Goal: Navigation & Orientation: Understand site structure

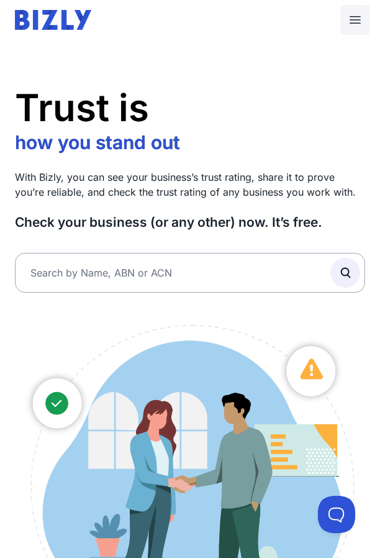
click at [353, 24] on icon at bounding box center [355, 19] width 15 height 15
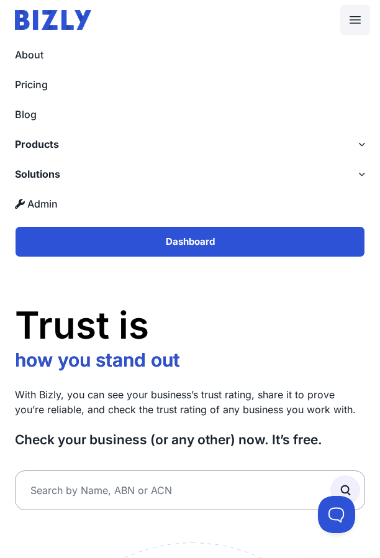
click at [354, 144] on label "Products" at bounding box center [190, 144] width 380 height 30
click at [0, 0] on input "Products" at bounding box center [0, 0] width 0 height 0
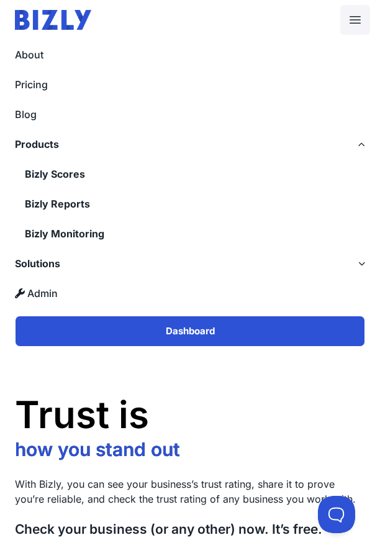
click at [354, 144] on label "Products" at bounding box center [190, 144] width 380 height 30
click at [0, 0] on input "Products" at bounding box center [0, 0] width 0 height 0
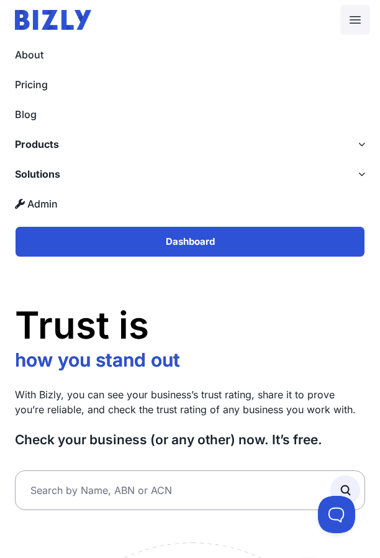
click at [359, 177] on icon at bounding box center [362, 174] width 7 height 7
click at [0, 0] on input "Solutions" at bounding box center [0, 0] width 0 height 0
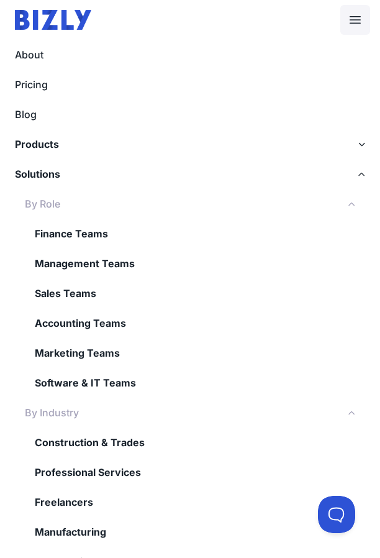
click at [295, 180] on label "Solutions" at bounding box center [190, 174] width 380 height 30
click at [0, 0] on input "Solutions" at bounding box center [0, 0] width 0 height 0
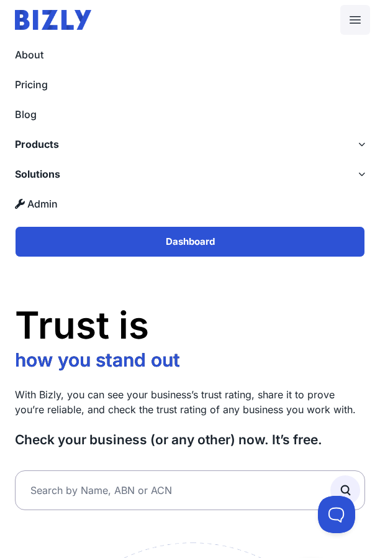
click at [295, 147] on label "Products" at bounding box center [190, 144] width 380 height 30
click at [0, 0] on input "Products" at bounding box center [0, 0] width 0 height 0
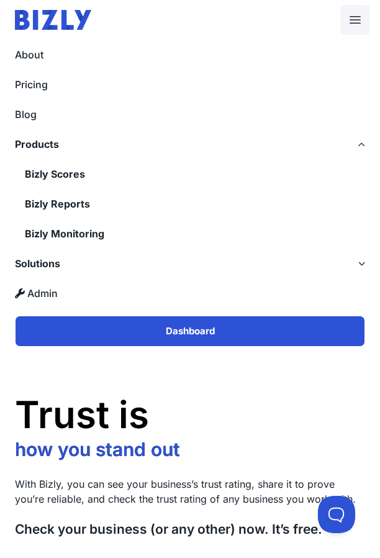
click at [295, 147] on label "Products" at bounding box center [190, 144] width 380 height 30
click at [0, 0] on input "Products" at bounding box center [0, 0] width 0 height 0
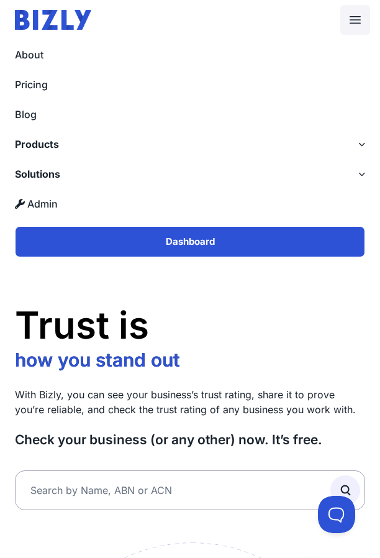
click at [276, 153] on label "Products" at bounding box center [190, 144] width 380 height 30
click at [0, 0] on input "Products" at bounding box center [0, 0] width 0 height 0
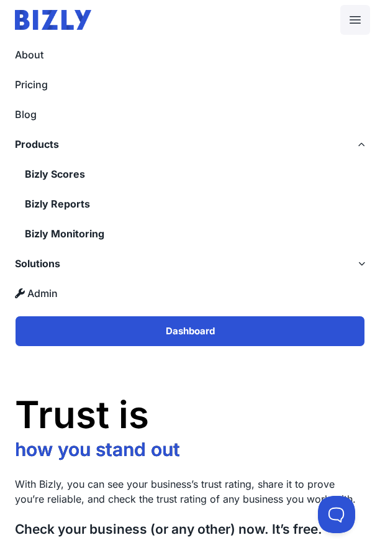
click at [262, 260] on label "Solutions" at bounding box center [190, 264] width 380 height 30
click at [0, 0] on input "Solutions" at bounding box center [0, 0] width 0 height 0
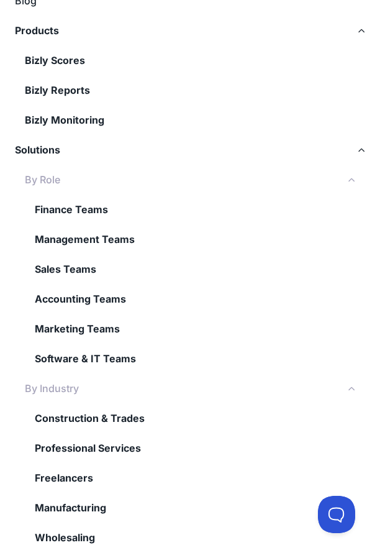
scroll to position [112, 0]
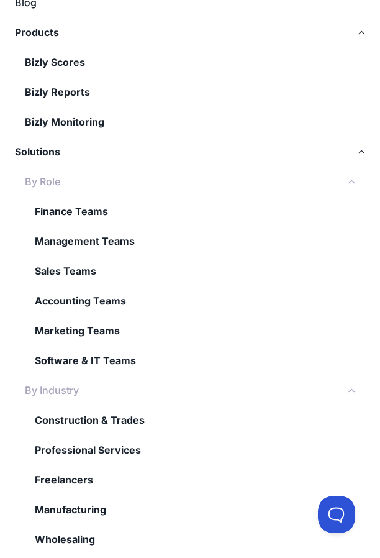
click at [246, 387] on label "By Industry" at bounding box center [190, 390] width 380 height 30
click at [0, 0] on input "By Industry" at bounding box center [0, 0] width 0 height 0
click at [353, 393] on icon at bounding box center [352, 390] width 7 height 7
click at [0, 0] on input "By Industry" at bounding box center [0, 0] width 0 height 0
click at [350, 393] on icon at bounding box center [352, 390] width 7 height 7
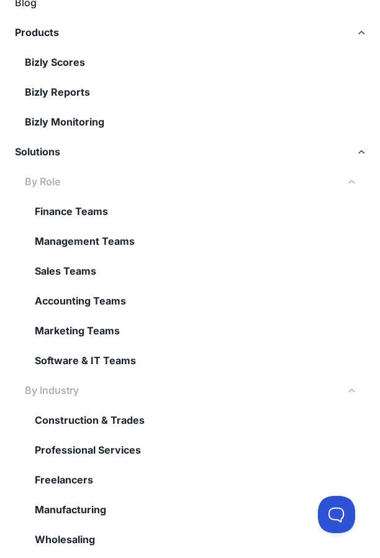
click at [0, 0] on input "By Industry" at bounding box center [0, 0] width 0 height 0
click at [334, 154] on label "Solutions" at bounding box center [190, 152] width 380 height 30
click at [0, 0] on input "Solutions" at bounding box center [0, 0] width 0 height 0
click at [350, 152] on label "Solutions" at bounding box center [190, 152] width 380 height 30
click at [0, 0] on input "Solutions" at bounding box center [0, 0] width 0 height 0
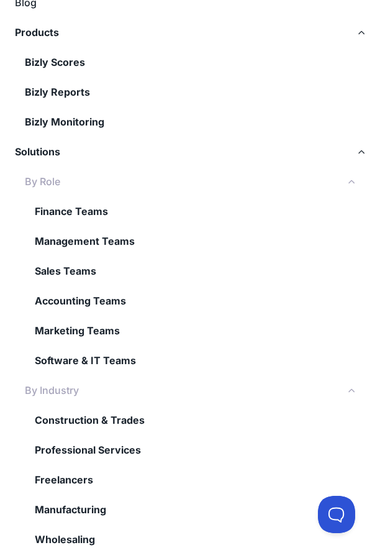
click at [366, 155] on label "Solutions" at bounding box center [190, 152] width 380 height 30
click at [0, 0] on input "Solutions" at bounding box center [0, 0] width 0 height 0
click at [360, 32] on icon at bounding box center [362, 32] width 7 height 7
click at [0, 0] on input "Products" at bounding box center [0, 0] width 0 height 0
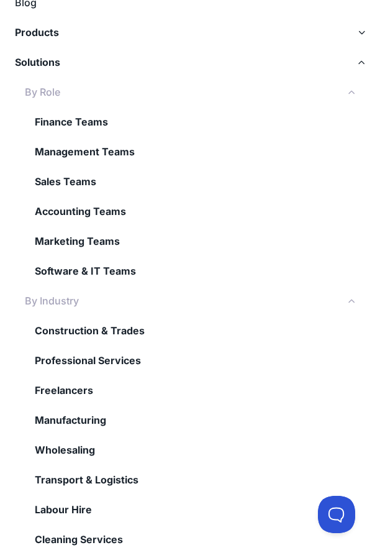
click at [360, 32] on icon at bounding box center [362, 32] width 7 height 7
click at [0, 0] on input "Products" at bounding box center [0, 0] width 0 height 0
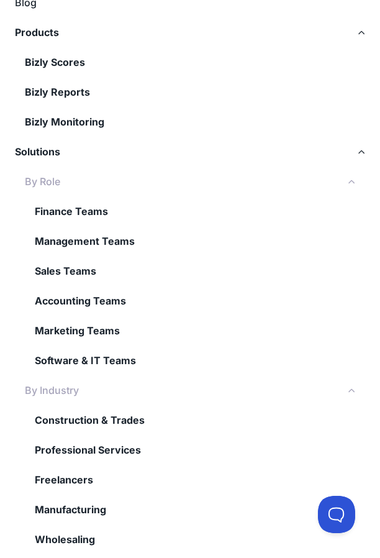
click at [363, 160] on label "Solutions" at bounding box center [190, 152] width 380 height 30
click at [0, 0] on input "Solutions" at bounding box center [0, 0] width 0 height 0
click at [363, 160] on label "Solutions" at bounding box center [190, 152] width 380 height 30
click at [0, 0] on input "Solutions" at bounding box center [0, 0] width 0 height 0
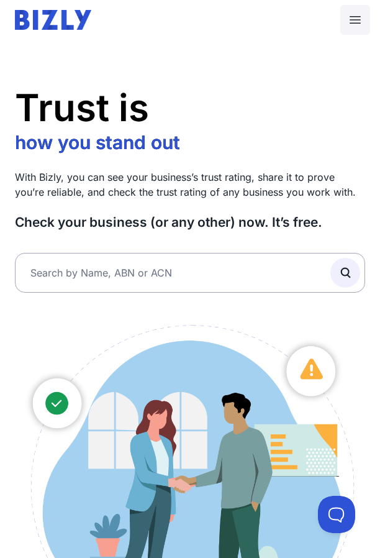
click at [357, 15] on icon at bounding box center [355, 19] width 15 height 15
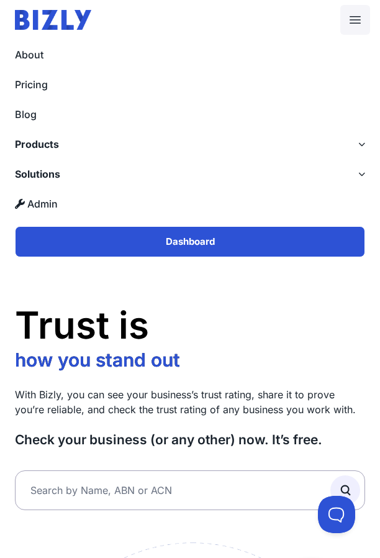
click at [361, 177] on icon at bounding box center [362, 174] width 7 height 7
click at [0, 0] on input "Solutions" at bounding box center [0, 0] width 0 height 0
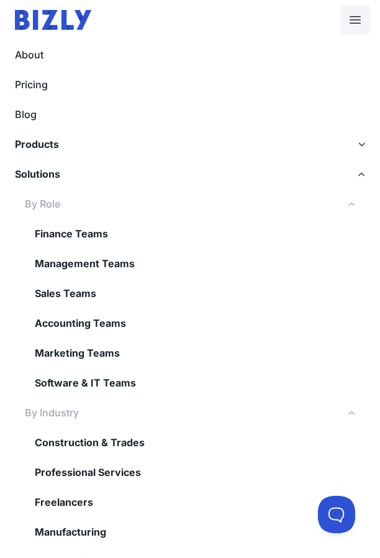
click at [352, 201] on icon at bounding box center [352, 204] width 7 height 7
click at [0, 0] on input "By Role" at bounding box center [0, 0] width 0 height 0
click at [352, 201] on icon at bounding box center [352, 204] width 7 height 7
click at [0, 0] on input "By Role" at bounding box center [0, 0] width 0 height 0
click at [353, 417] on label "By Industry" at bounding box center [190, 413] width 380 height 30
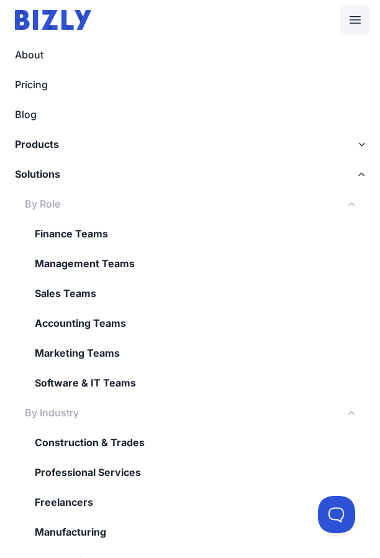
click at [0, 0] on input "By Industry" at bounding box center [0, 0] width 0 height 0
click at [353, 417] on label "By Industry" at bounding box center [190, 413] width 380 height 30
click at [0, 0] on input "By Industry" at bounding box center [0, 0] width 0 height 0
click at [355, 147] on label "Products" at bounding box center [190, 144] width 380 height 30
click at [0, 0] on input "Products" at bounding box center [0, 0] width 0 height 0
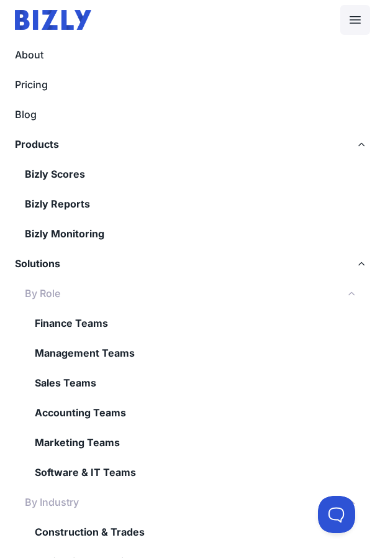
click at [355, 147] on label "Products" at bounding box center [190, 144] width 380 height 30
click at [0, 0] on input "Products" at bounding box center [0, 0] width 0 height 0
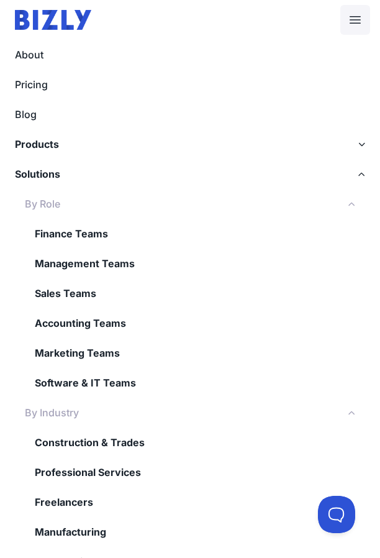
click at [361, 173] on icon at bounding box center [362, 174] width 7 height 7
click at [0, 0] on input "Solutions" at bounding box center [0, 0] width 0 height 0
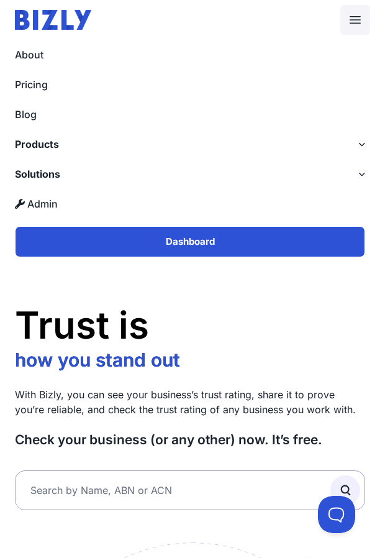
click at [361, 173] on icon at bounding box center [362, 174] width 7 height 7
click at [0, 0] on input "Solutions" at bounding box center [0, 0] width 0 height 0
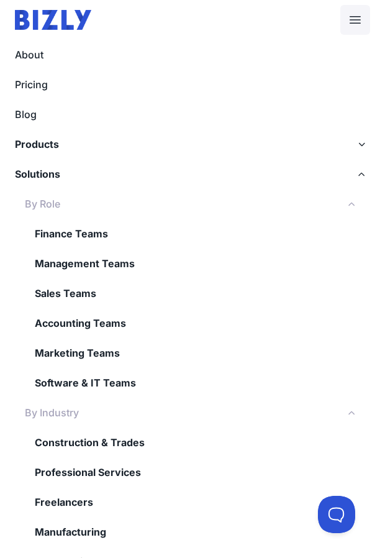
click at [358, 211] on label "By Role" at bounding box center [190, 204] width 380 height 30
click at [0, 0] on input "By Role" at bounding box center [0, 0] width 0 height 0
click at [361, 172] on icon at bounding box center [362, 174] width 7 height 7
click at [0, 0] on input "Solutions" at bounding box center [0, 0] width 0 height 0
click at [352, 201] on icon at bounding box center [352, 204] width 7 height 7
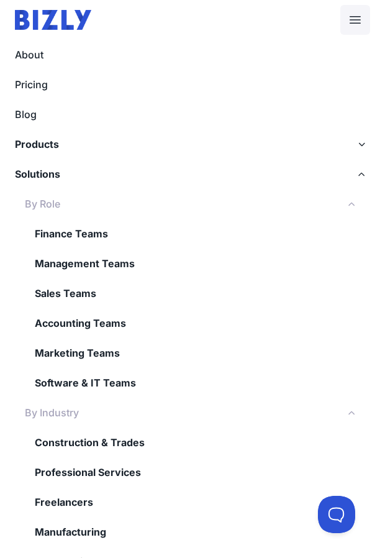
click at [0, 0] on input "By Role" at bounding box center [0, 0] width 0 height 0
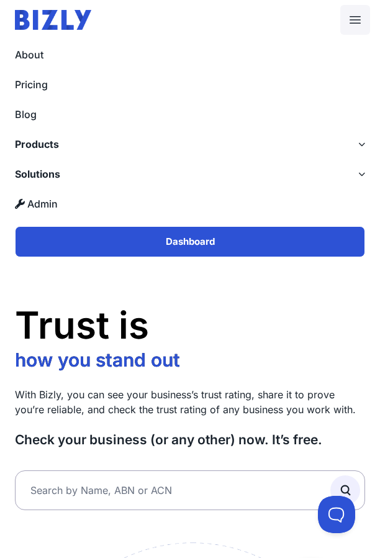
click at [354, 181] on label "Solutions" at bounding box center [190, 174] width 380 height 30
click at [0, 0] on input "Solutions" at bounding box center [0, 0] width 0 height 0
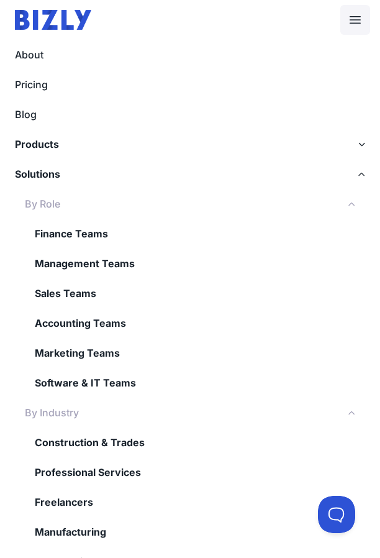
click at [354, 209] on label "By Role" at bounding box center [190, 204] width 380 height 30
click at [0, 0] on input "By Role" at bounding box center [0, 0] width 0 height 0
click at [354, 209] on label "By Role" at bounding box center [190, 204] width 380 height 30
click at [0, 0] on input "By Role" at bounding box center [0, 0] width 0 height 0
click at [354, 209] on label "By Role" at bounding box center [190, 204] width 380 height 30
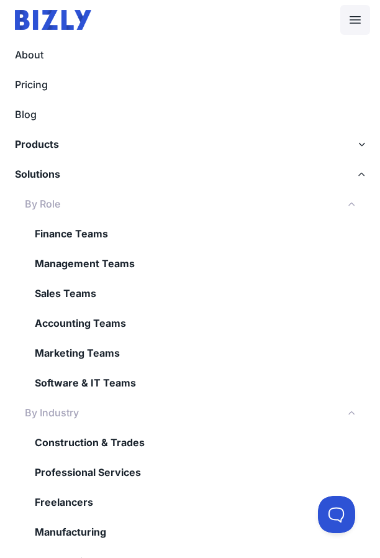
click at [0, 0] on input "By Role" at bounding box center [0, 0] width 0 height 0
click at [354, 209] on label "By Role" at bounding box center [190, 204] width 380 height 30
click at [0, 0] on input "By Role" at bounding box center [0, 0] width 0 height 0
click at [354, 209] on label "By Role" at bounding box center [190, 204] width 380 height 30
click at [0, 0] on input "By Role" at bounding box center [0, 0] width 0 height 0
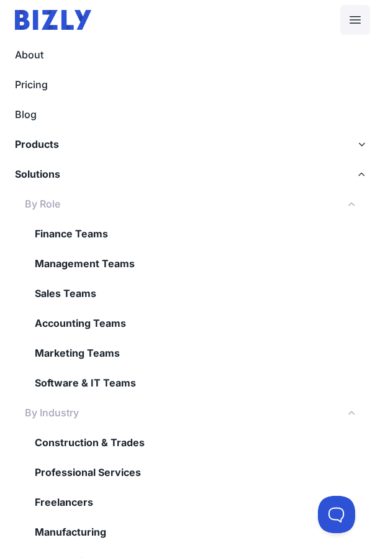
click at [354, 209] on label "By Role" at bounding box center [190, 204] width 380 height 30
click at [0, 0] on input "By Role" at bounding box center [0, 0] width 0 height 0
click at [356, 183] on label "Solutions" at bounding box center [190, 174] width 380 height 30
click at [0, 0] on input "Solutions" at bounding box center [0, 0] width 0 height 0
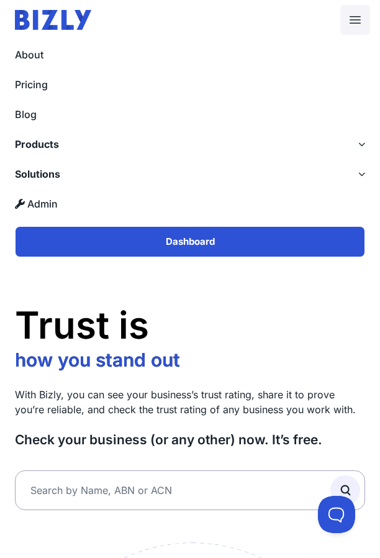
click at [356, 183] on label "Solutions" at bounding box center [190, 174] width 380 height 30
click at [0, 0] on input "Solutions" at bounding box center [0, 0] width 0 height 0
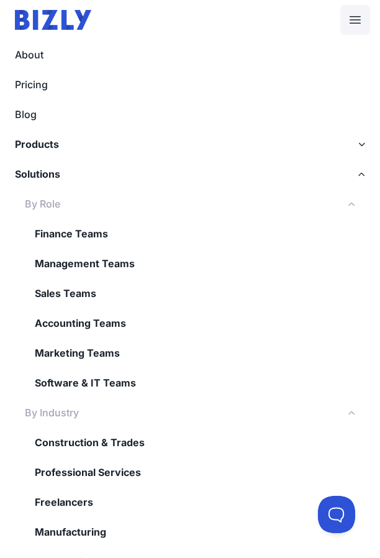
click at [357, 183] on label "Solutions" at bounding box center [190, 174] width 380 height 30
click at [0, 0] on input "Solutions" at bounding box center [0, 0] width 0 height 0
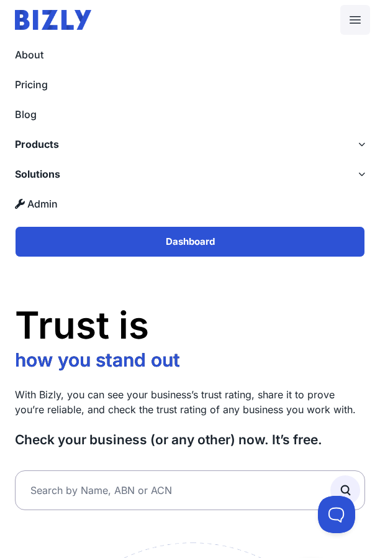
click at [358, 156] on label "Products" at bounding box center [190, 144] width 380 height 30
click at [0, 0] on input "Products" at bounding box center [0, 0] width 0 height 0
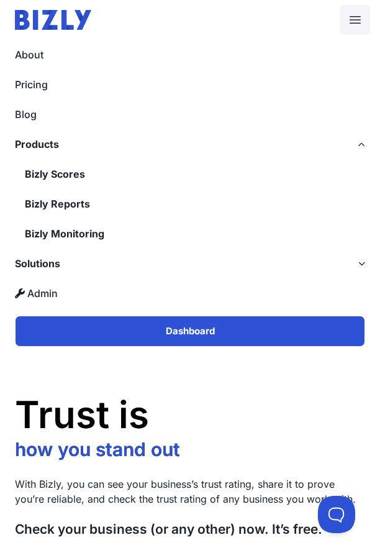
click at [358, 156] on label "Products" at bounding box center [190, 144] width 380 height 30
click at [0, 0] on input "Products" at bounding box center [0, 0] width 0 height 0
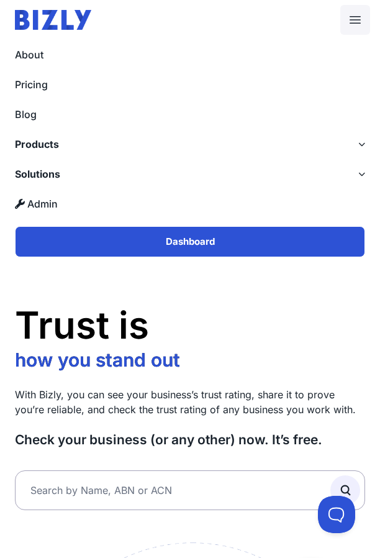
click at [357, 177] on label "Solutions" at bounding box center [190, 174] width 380 height 30
click at [0, 0] on input "Solutions" at bounding box center [0, 0] width 0 height 0
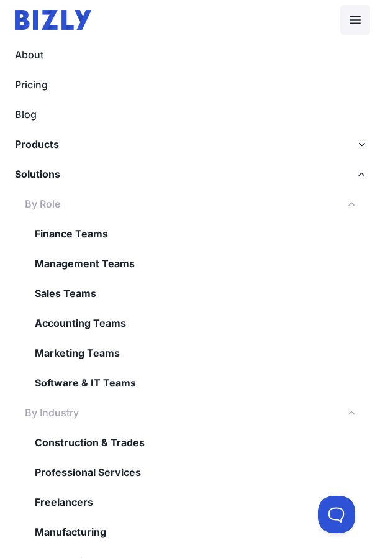
click at [337, 198] on label "By Role" at bounding box center [190, 204] width 380 height 30
click at [0, 0] on input "By Role" at bounding box center [0, 0] width 0 height 0
click at [319, 416] on label "By Industry" at bounding box center [190, 413] width 380 height 30
click at [0, 0] on input "By Industry" at bounding box center [0, 0] width 0 height 0
click at [350, 180] on label "Solutions" at bounding box center [190, 174] width 380 height 30
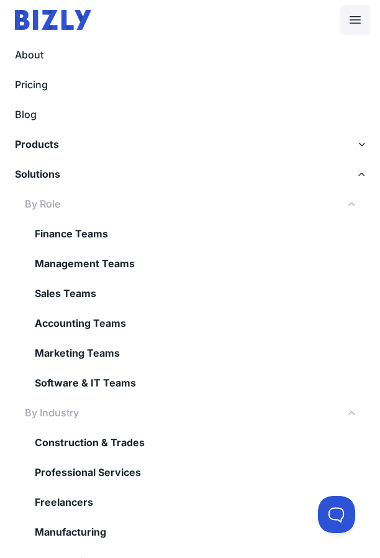
click at [0, 0] on input "Solutions" at bounding box center [0, 0] width 0 height 0
click at [350, 180] on label "Solutions" at bounding box center [190, 174] width 380 height 30
click at [0, 0] on input "Solutions" at bounding box center [0, 0] width 0 height 0
click at [350, 180] on label "Solutions" at bounding box center [190, 174] width 380 height 30
click at [0, 0] on input "Solutions" at bounding box center [0, 0] width 0 height 0
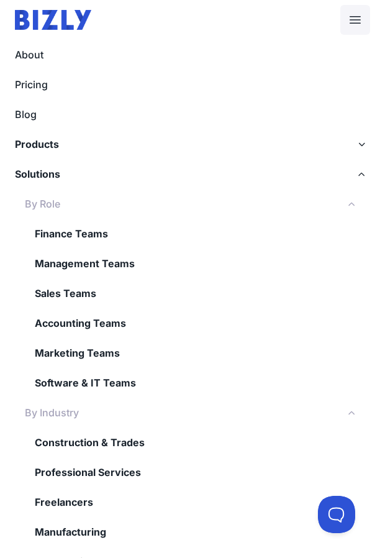
click at [345, 198] on label "By Role" at bounding box center [190, 204] width 380 height 30
click at [0, 0] on input "By Role" at bounding box center [0, 0] width 0 height 0
click at [350, 177] on label "Solutions" at bounding box center [190, 174] width 380 height 30
click at [0, 0] on input "Solutions" at bounding box center [0, 0] width 0 height 0
click at [344, 203] on label "By Role" at bounding box center [190, 204] width 380 height 30
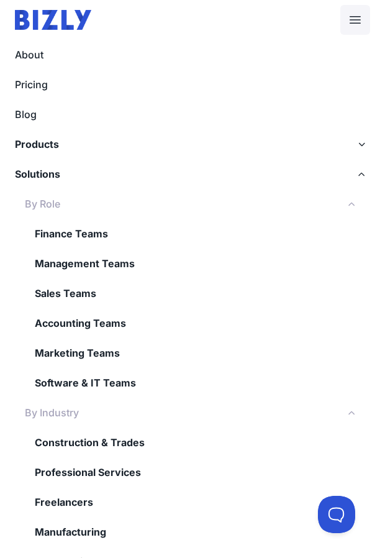
click at [0, 0] on input "By Role" at bounding box center [0, 0] width 0 height 0
click at [344, 203] on label "By Role" at bounding box center [190, 204] width 380 height 30
click at [0, 0] on input "By Role" at bounding box center [0, 0] width 0 height 0
click at [359, 181] on label "Solutions" at bounding box center [190, 174] width 380 height 30
click at [0, 0] on input "Solutions" at bounding box center [0, 0] width 0 height 0
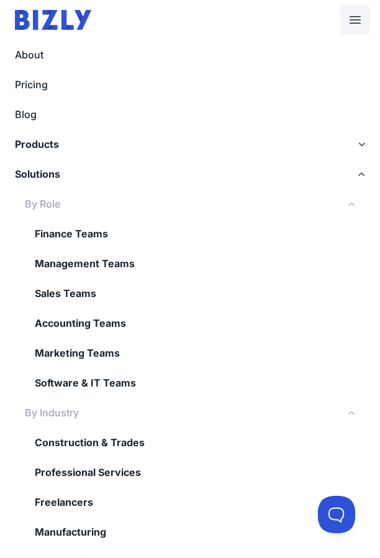
click at [359, 155] on label "Products" at bounding box center [190, 144] width 380 height 30
click at [0, 0] on input "Products" at bounding box center [0, 0] width 0 height 0
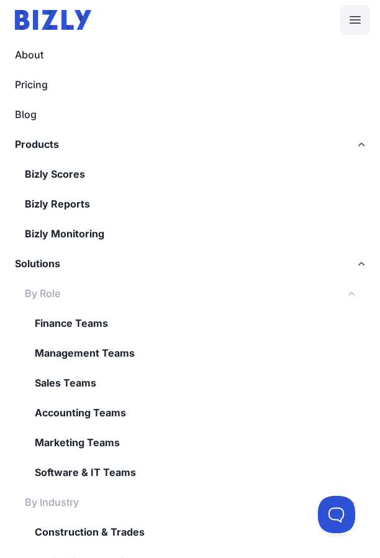
click at [359, 155] on label "Products" at bounding box center [190, 144] width 380 height 30
click at [0, 0] on input "Products" at bounding box center [0, 0] width 0 height 0
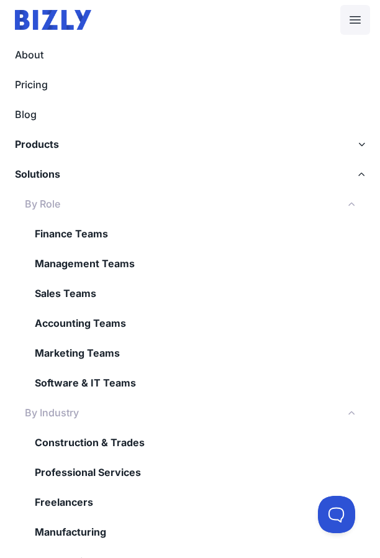
click at [358, 183] on label "Solutions" at bounding box center [190, 174] width 380 height 30
click at [0, 0] on input "Solutions" at bounding box center [0, 0] width 0 height 0
click at [353, 152] on label "Products" at bounding box center [190, 144] width 380 height 30
click at [0, 0] on input "Products" at bounding box center [0, 0] width 0 height 0
